Goal: Task Accomplishment & Management: Manage account settings

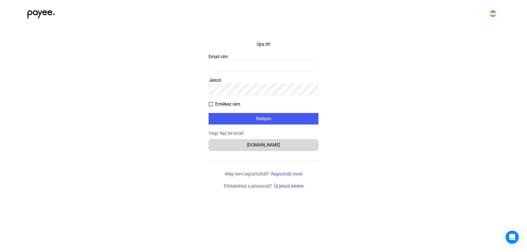
click at [269, 145] on font "[DOMAIN_NAME]" at bounding box center [263, 144] width 33 height 5
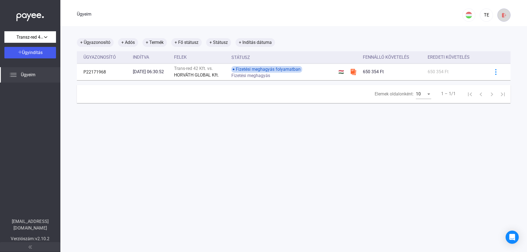
click at [501, 13] on img at bounding box center [504, 15] width 6 height 6
